Goal: Check status: Check status

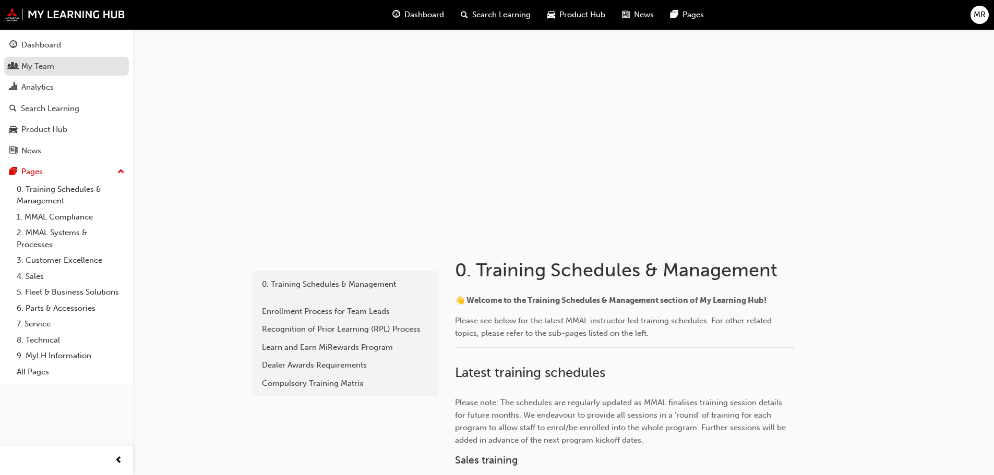
click at [51, 66] on div "My Team" at bounding box center [37, 67] width 33 height 12
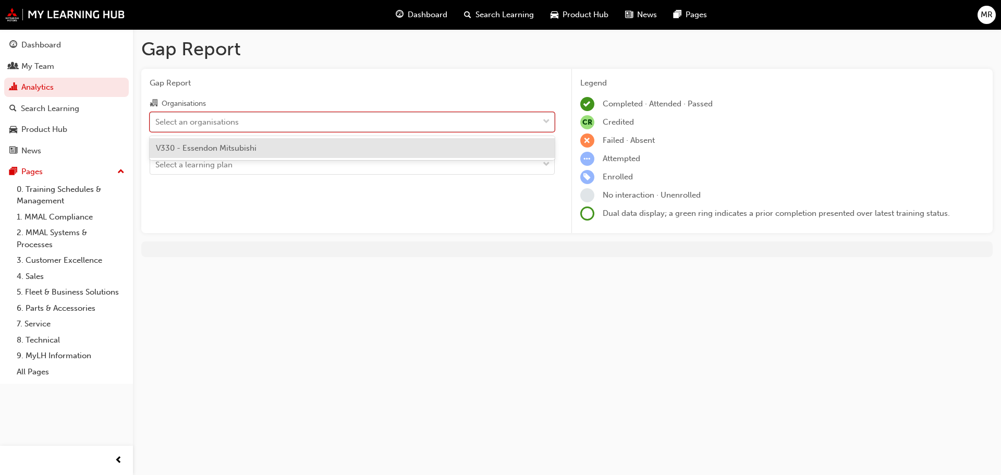
click at [397, 124] on div "Select an organisations" at bounding box center [344, 122] width 389 height 18
click at [156, 124] on input "Organisations option V330 - Essendon Mitsubishi focused, 1 of 1. 1 result avail…" at bounding box center [155, 121] width 1 height 9
click at [394, 151] on div "V330 - Essendon Mitsubishi" at bounding box center [352, 148] width 405 height 20
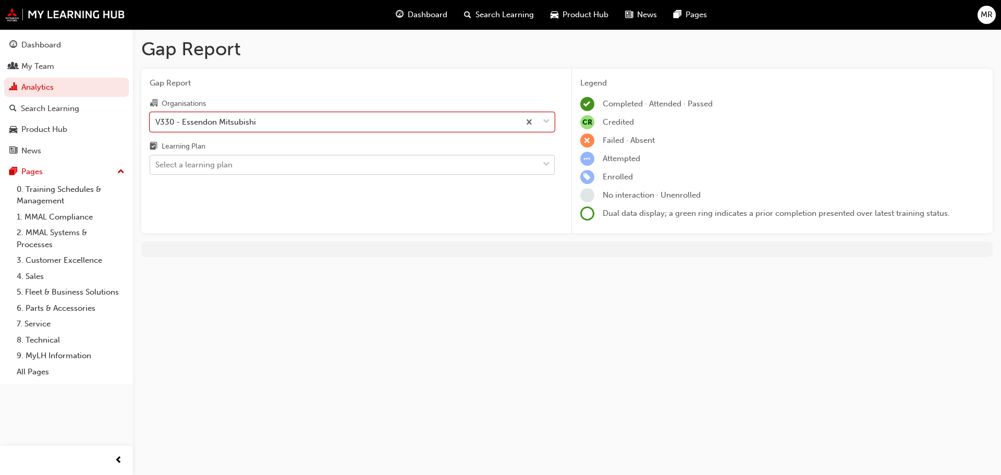
click at [385, 165] on div "Select a learning plan" at bounding box center [344, 165] width 389 height 18
click at [156, 165] on input "Learning Plan Select a learning plan" at bounding box center [155, 164] width 1 height 9
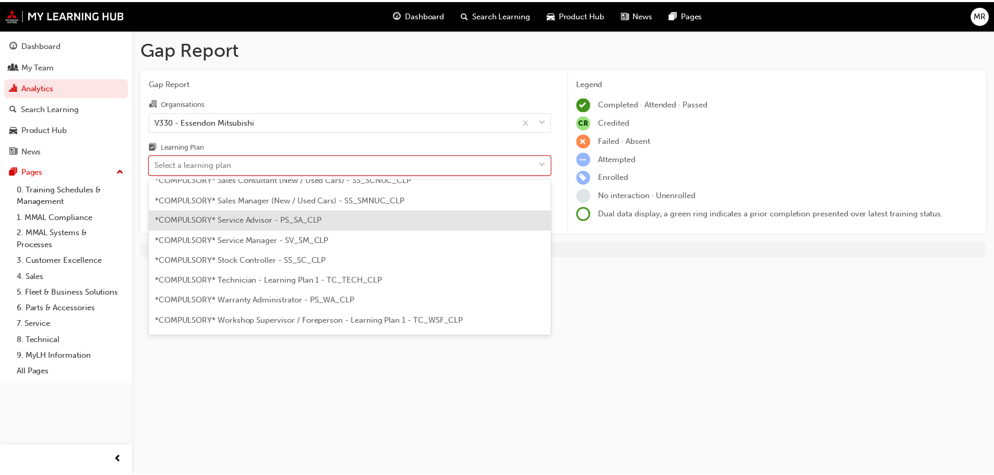
scroll to position [365, 0]
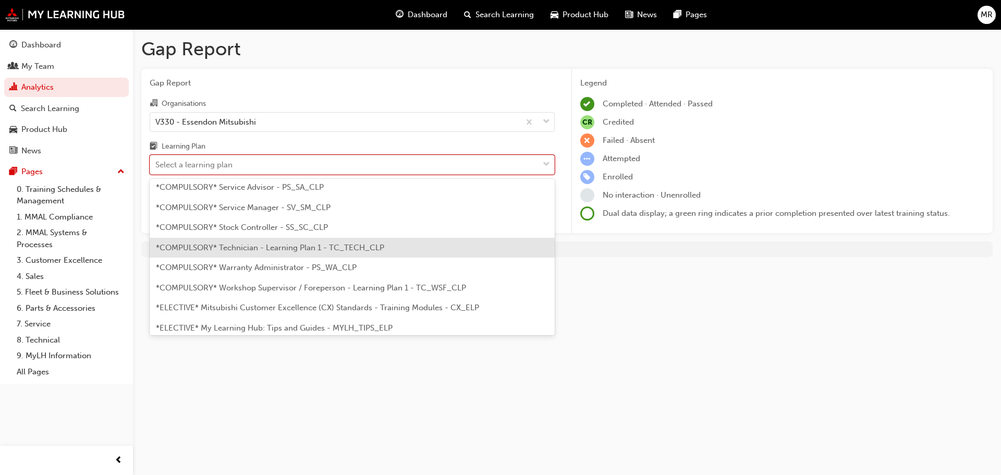
click at [365, 246] on span "*COMPULSORY* Technician - Learning Plan 1 - TC_TECH_CLP" at bounding box center [270, 247] width 228 height 9
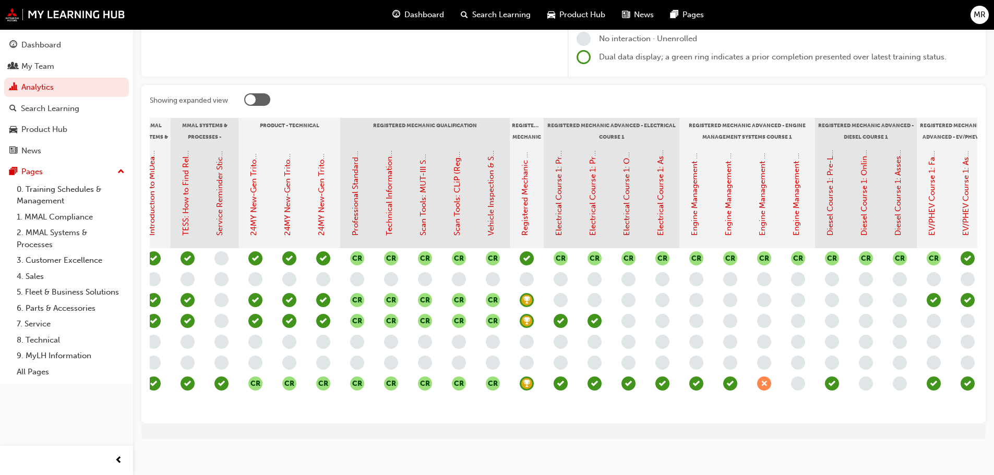
scroll to position [0, 359]
